Goal: Information Seeking & Learning: Learn about a topic

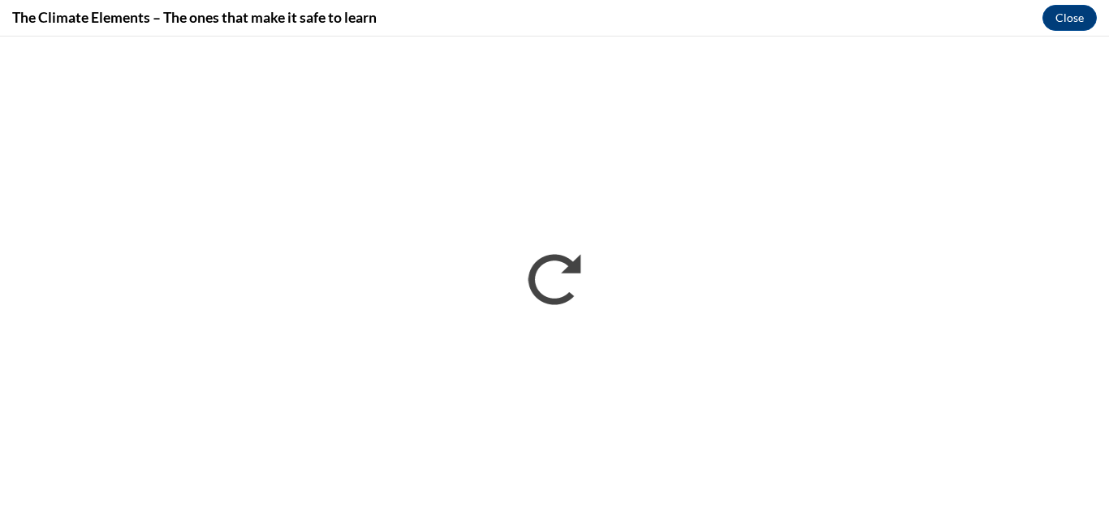
scroll to position [867, 0]
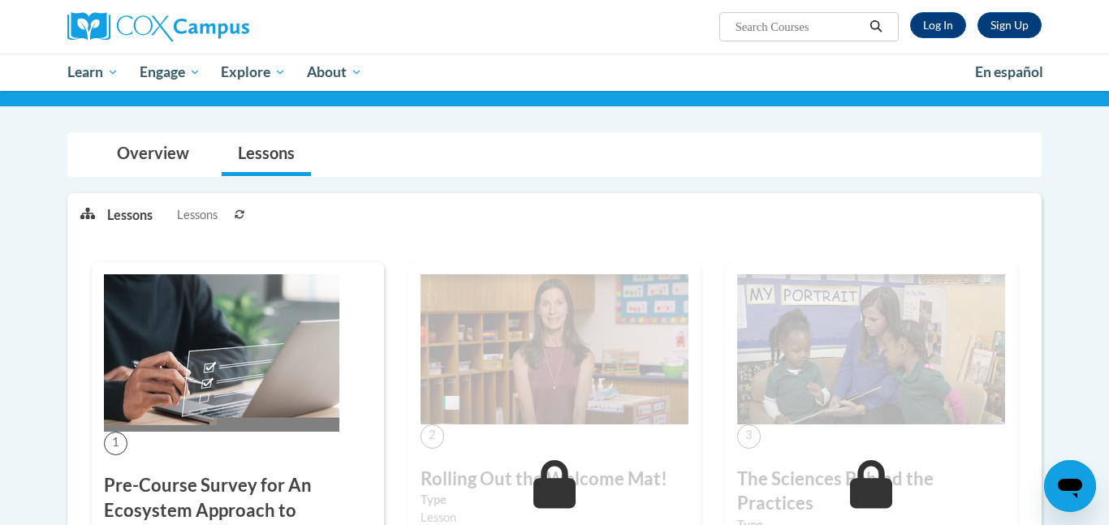
scroll to position [153, 0]
click at [948, 33] on link "Log In" at bounding box center [938, 25] width 56 height 26
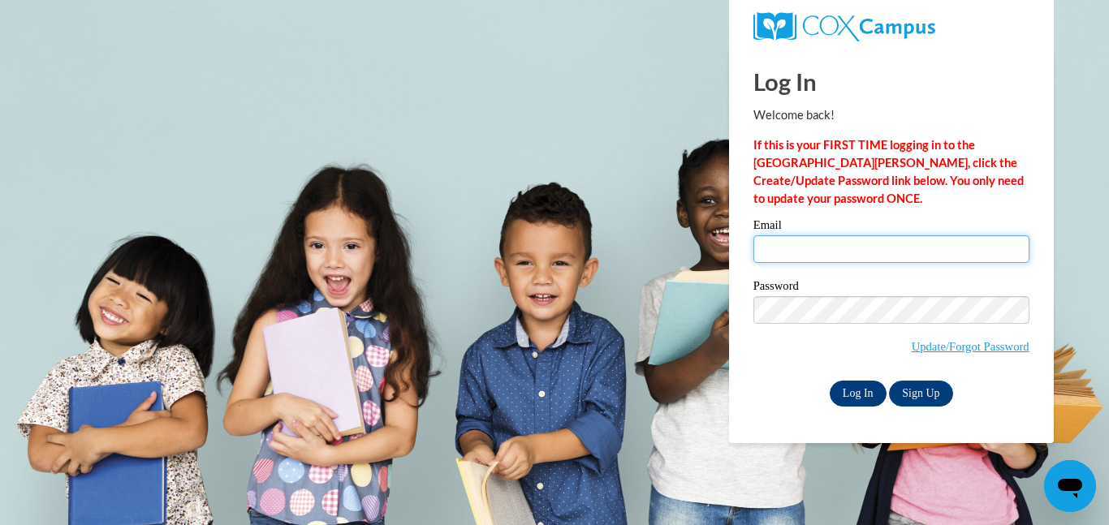
type input "jazzyboss2008@gmail.com"
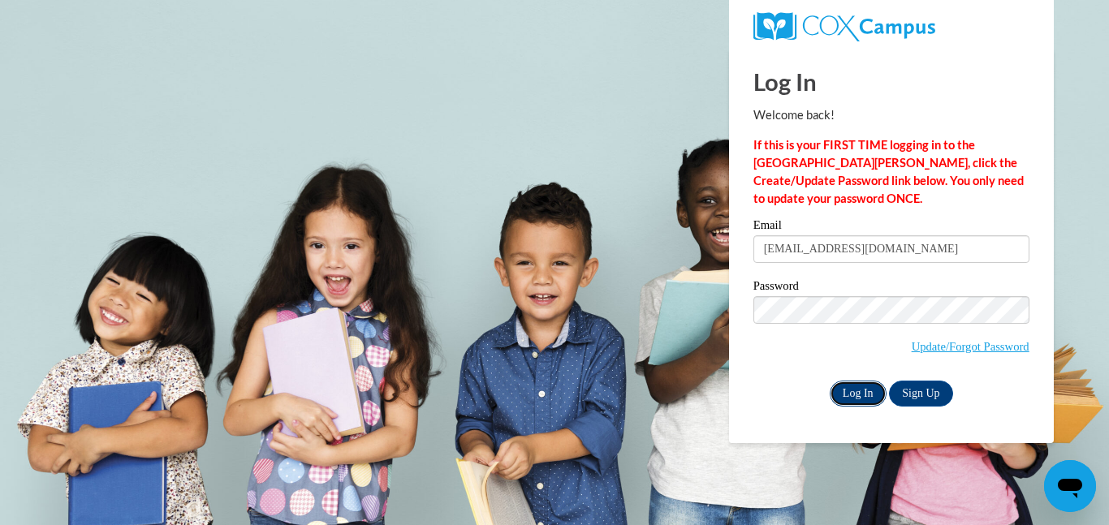
click at [861, 395] on input "Log In" at bounding box center [858, 394] width 57 height 26
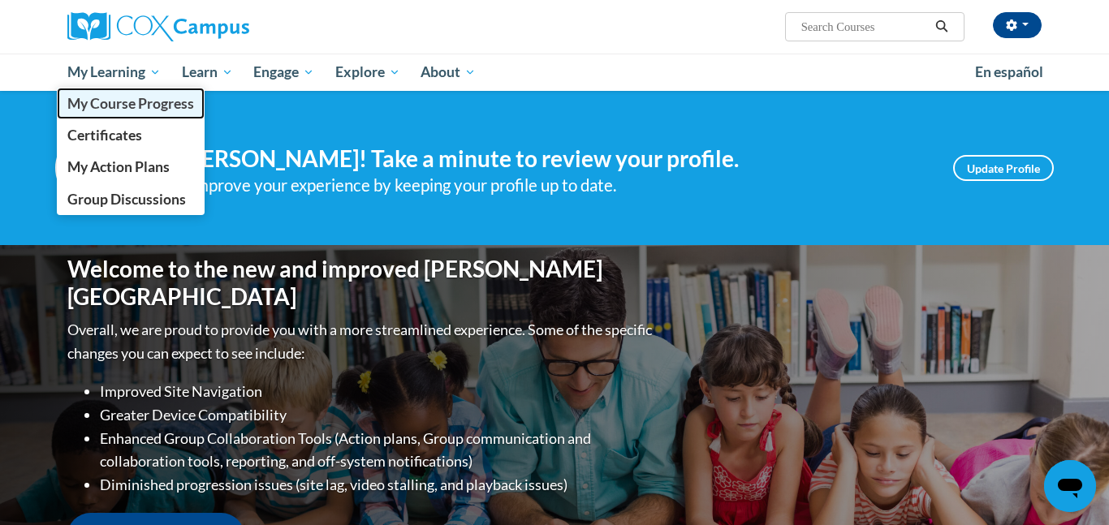
click at [99, 101] on span "My Course Progress" at bounding box center [130, 103] width 127 height 17
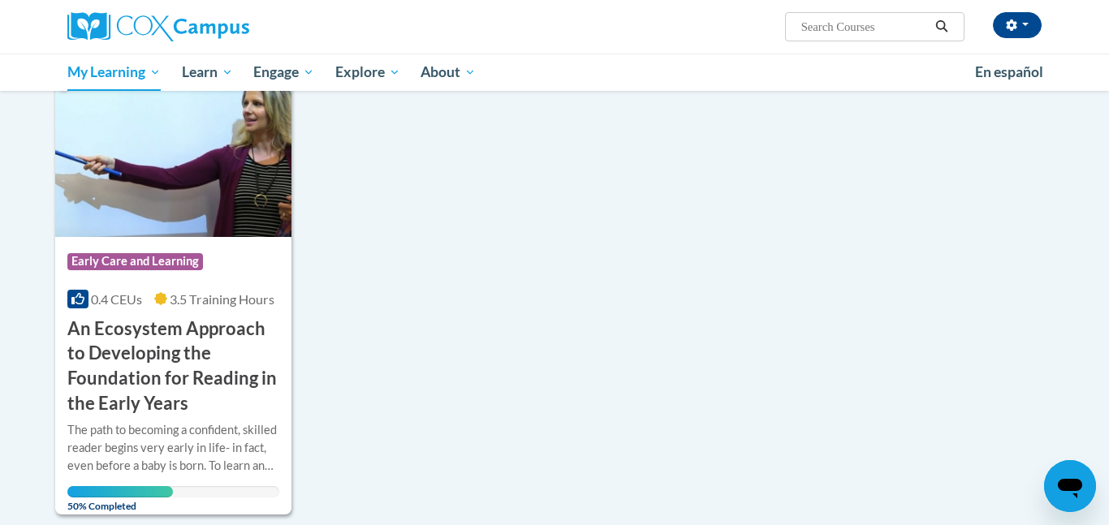
scroll to position [1096, 0]
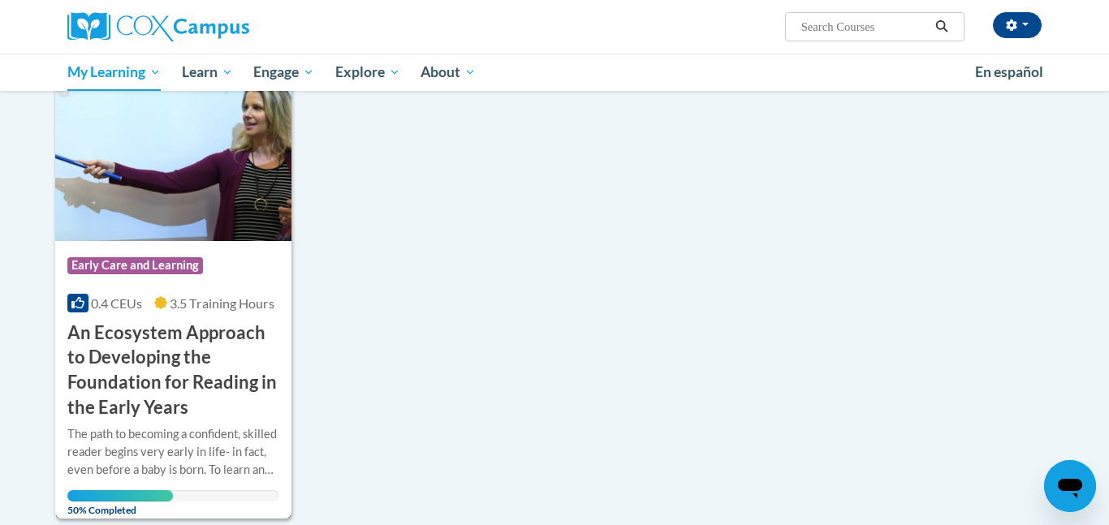
click at [209, 209] on img at bounding box center [173, 159] width 236 height 166
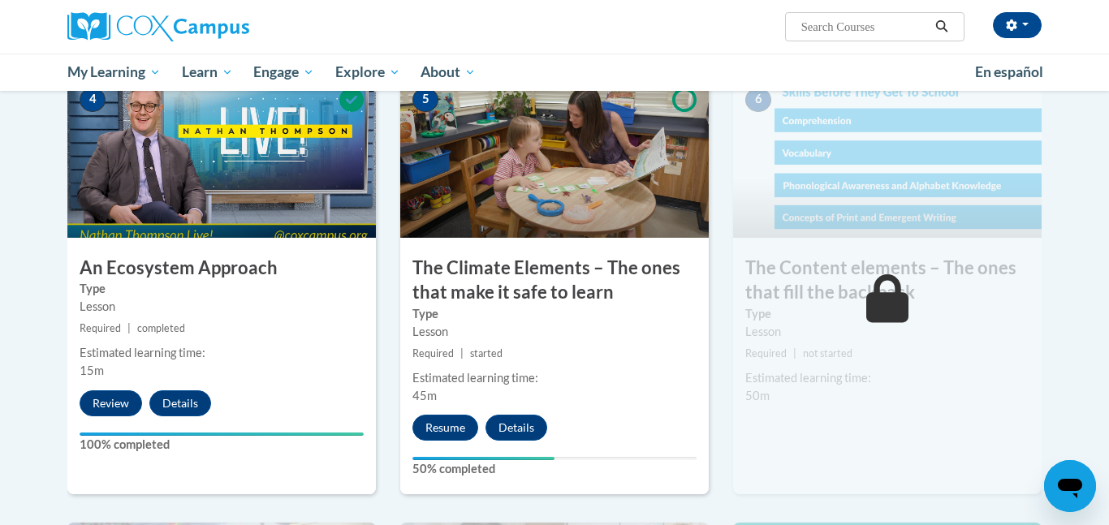
scroll to position [840, 0]
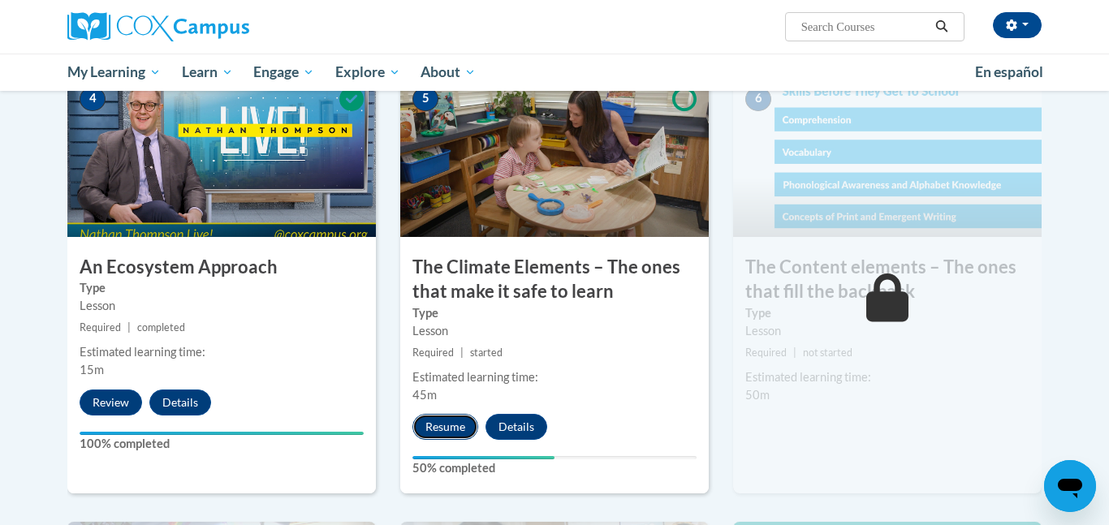
click at [447, 425] on button "Resume" at bounding box center [445, 427] width 66 height 26
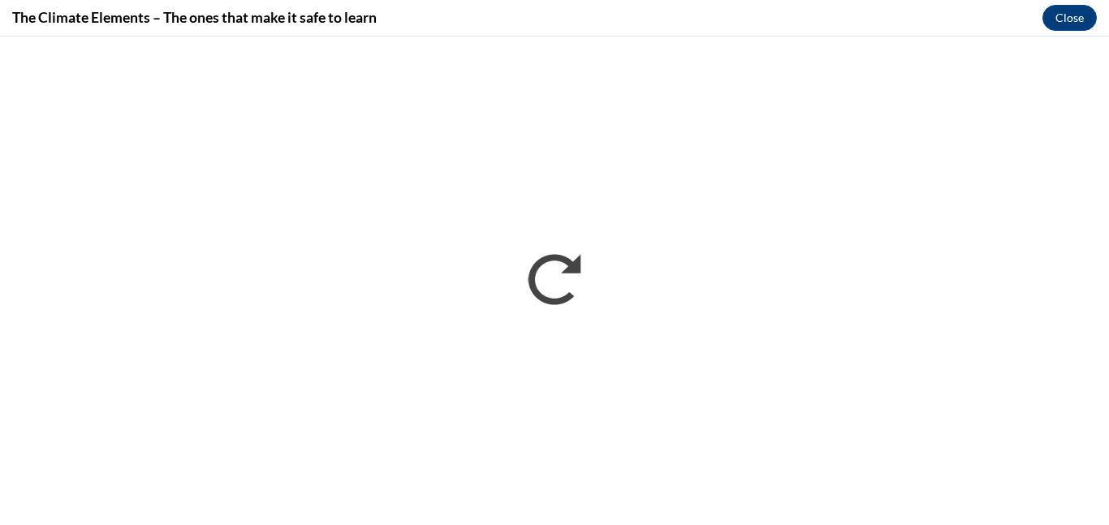
scroll to position [0, 0]
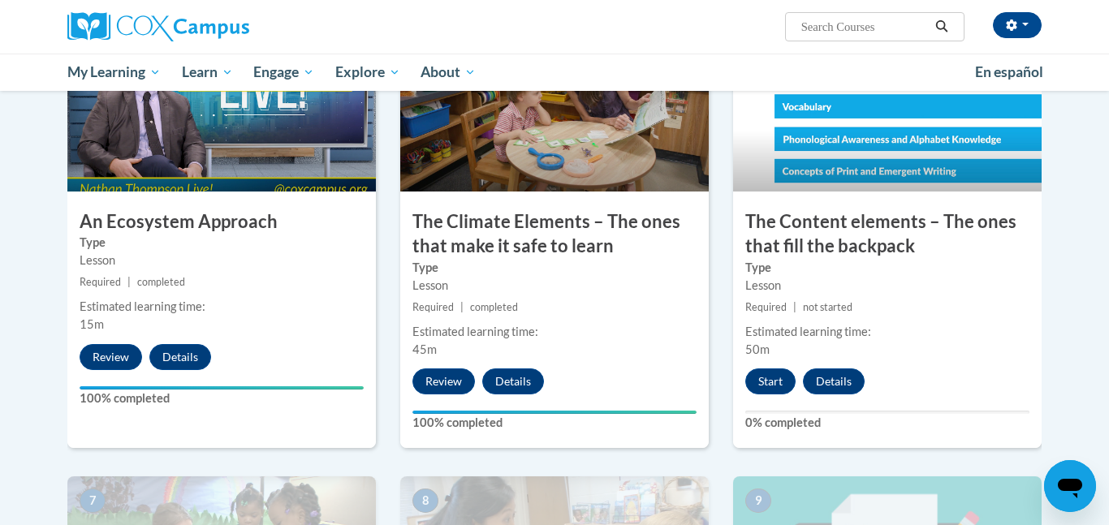
scroll to position [891, 0]
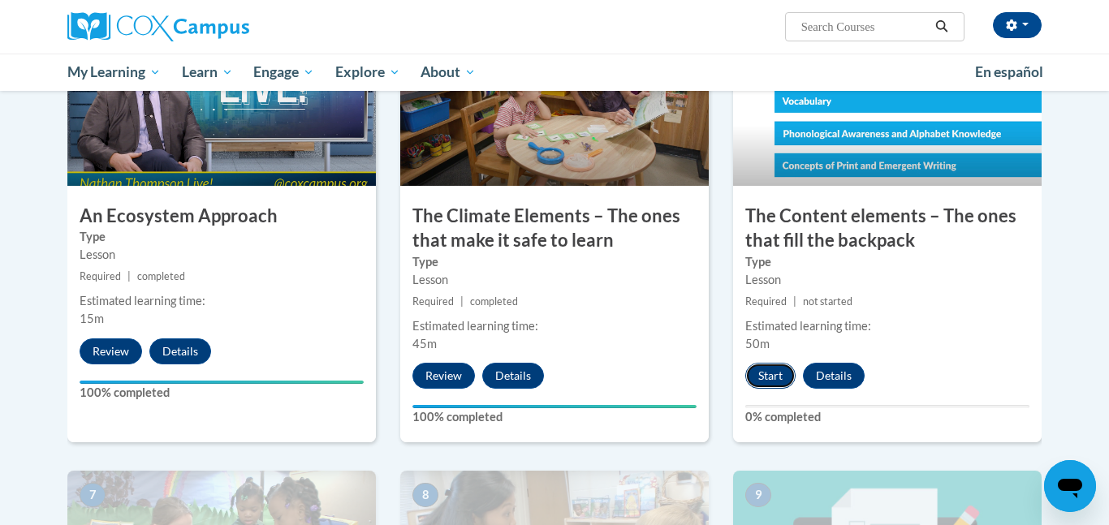
click at [766, 382] on button "Start" at bounding box center [770, 376] width 50 height 26
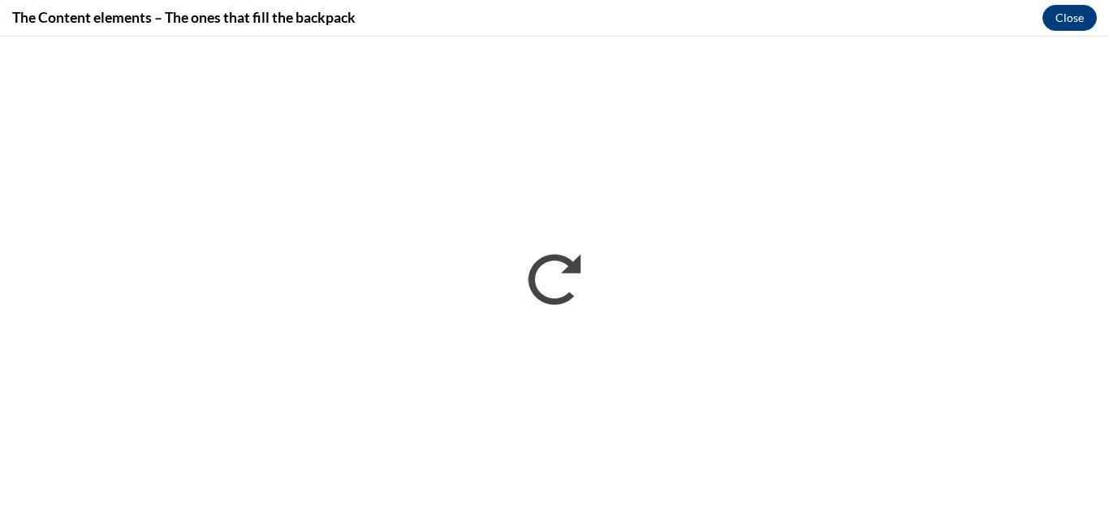
scroll to position [0, 0]
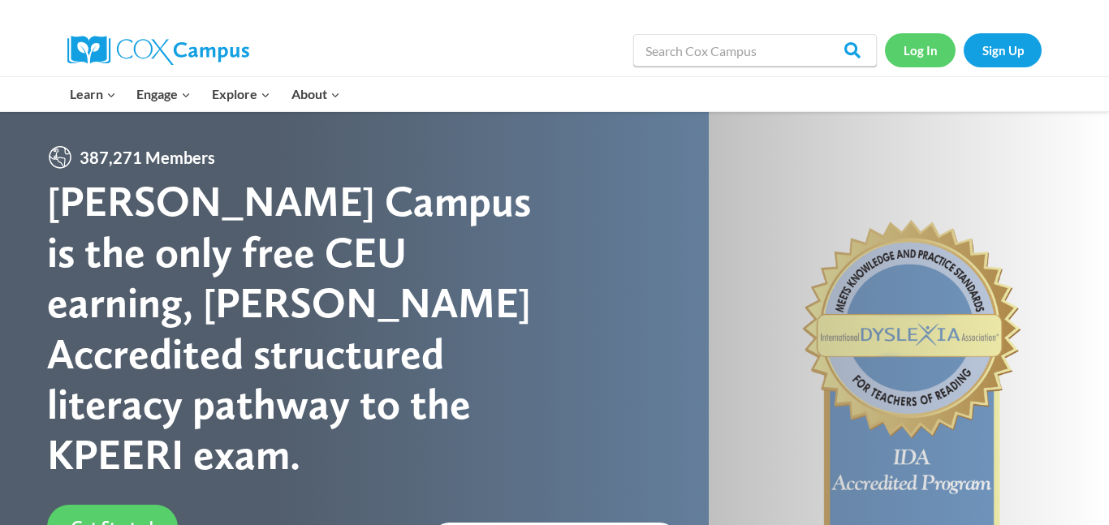
click at [923, 44] on link "Log In" at bounding box center [920, 49] width 71 height 33
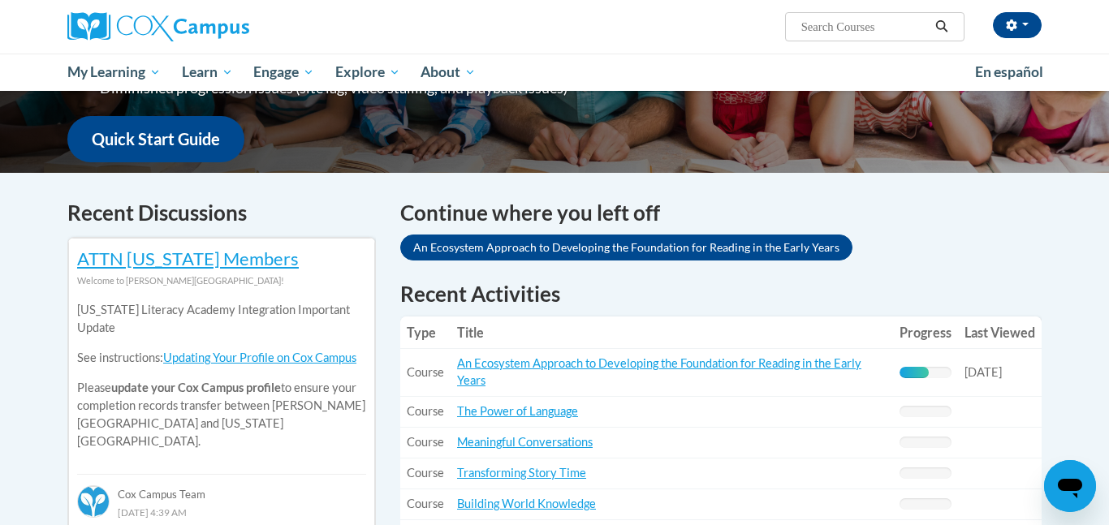
scroll to position [384, 0]
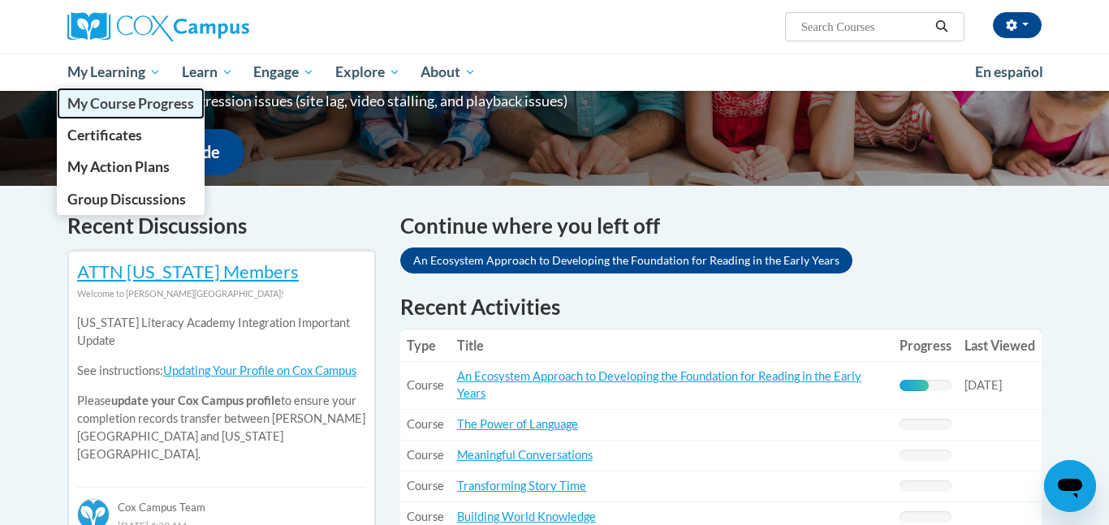
click at [93, 102] on span "My Course Progress" at bounding box center [130, 103] width 127 height 17
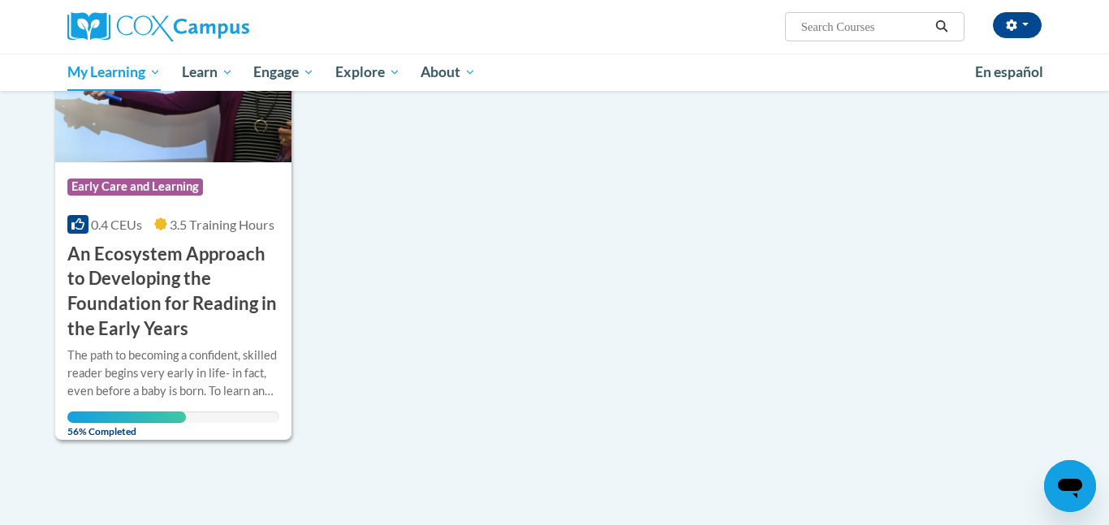
scroll to position [1177, 0]
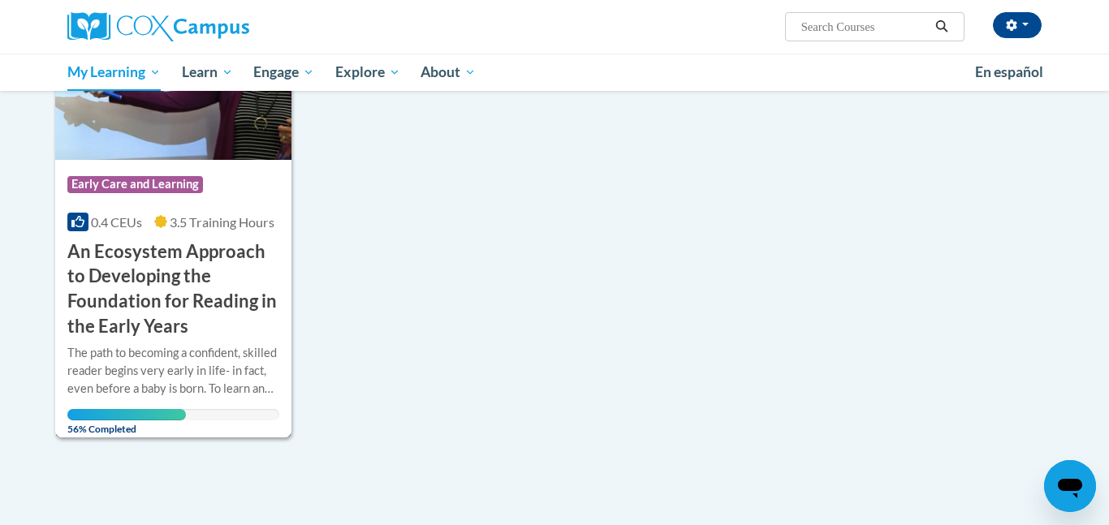
click at [209, 113] on img at bounding box center [173, 77] width 236 height 166
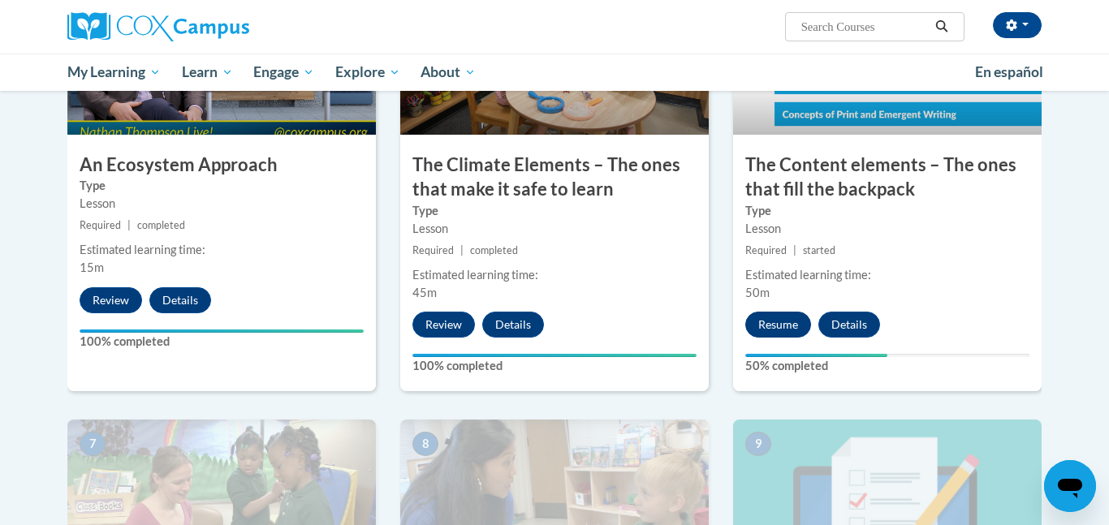
scroll to position [944, 0]
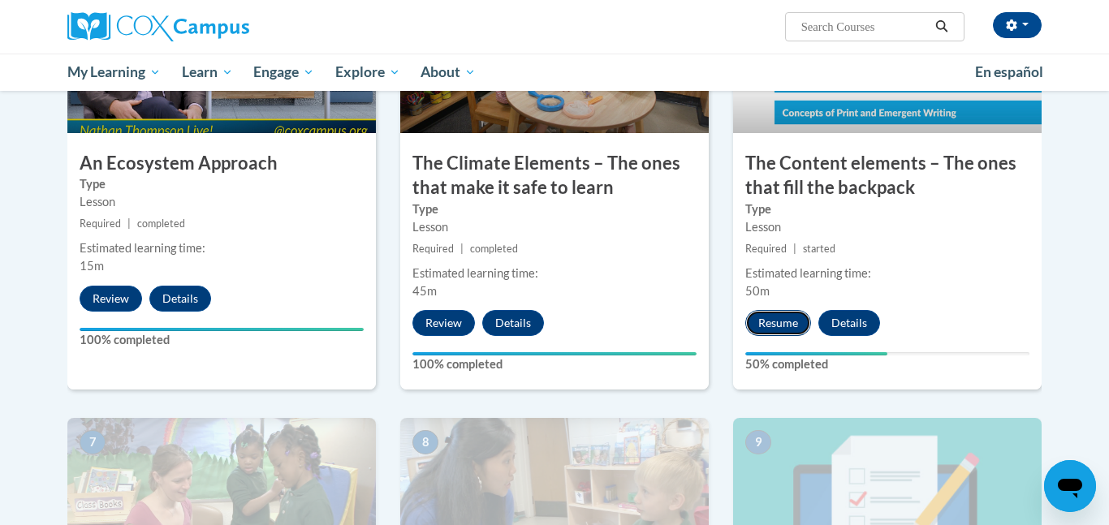
click at [781, 325] on button "Resume" at bounding box center [778, 323] width 66 height 26
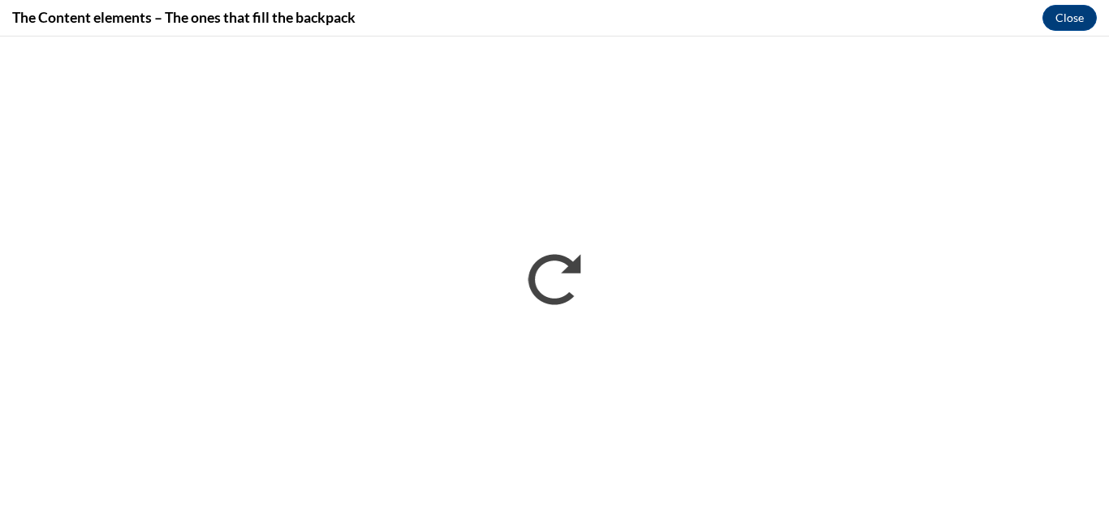
scroll to position [0, 0]
